Goal: Check status: Check status

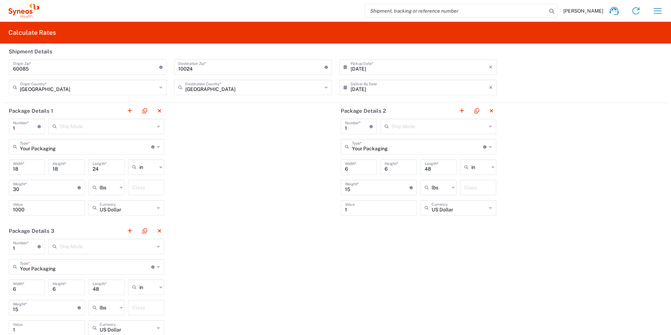
scroll to position [218, 0]
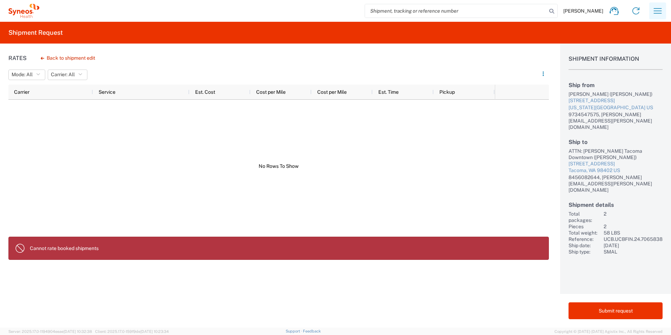
click at [659, 8] on icon "button" at bounding box center [657, 10] width 11 height 11
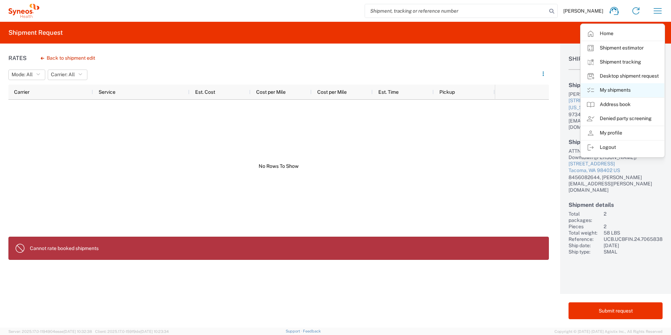
click at [619, 87] on link "My shipments" at bounding box center [623, 90] width 84 height 14
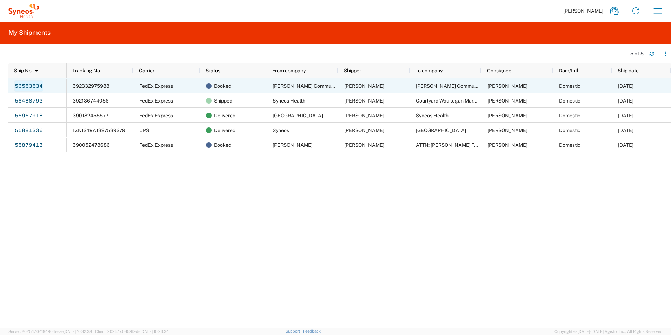
click at [31, 85] on link "56553534" at bounding box center [28, 85] width 29 height 11
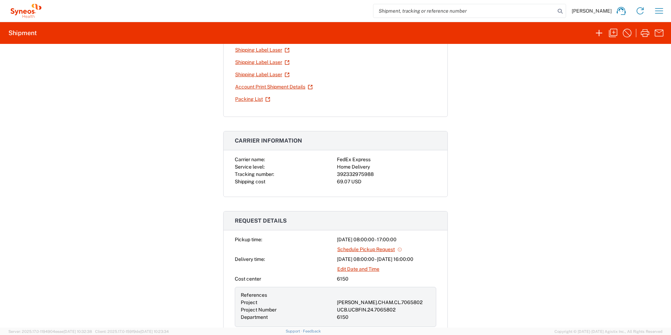
scroll to position [75, 0]
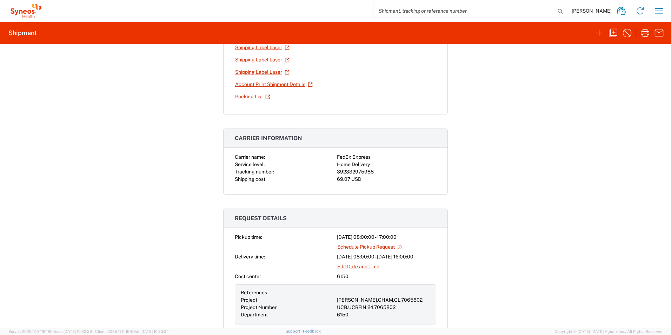
click at [346, 170] on div "392332975988" at bounding box center [386, 171] width 99 height 7
copy div "392332975988"
